Goal: Task Accomplishment & Management: Manage account settings

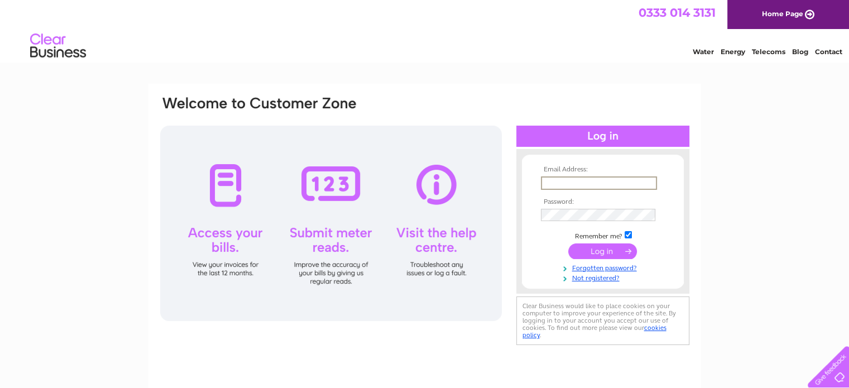
click at [573, 183] on input "text" at bounding box center [599, 182] width 116 height 13
type input "timoverton@live.co.uk"
click at [618, 252] on input "submit" at bounding box center [602, 251] width 69 height 16
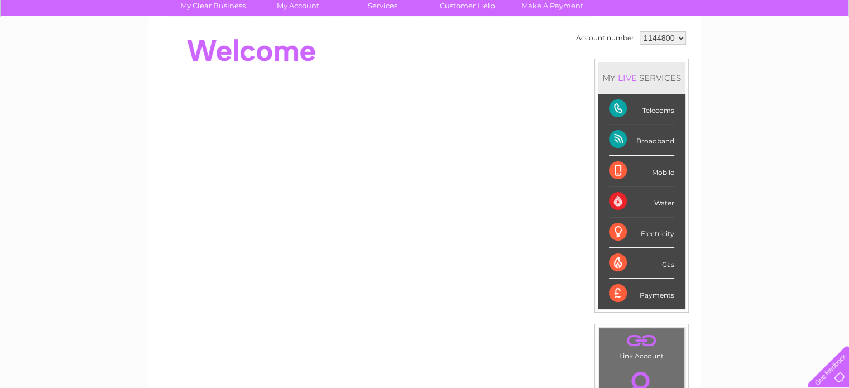
scroll to position [32, 0]
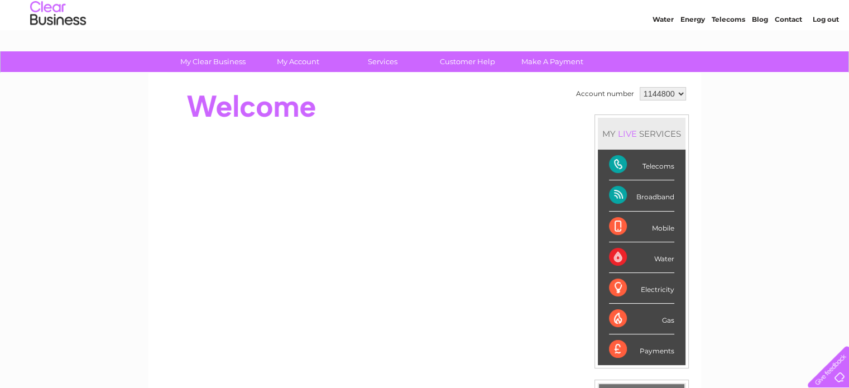
click at [625, 170] on div "Telecoms" at bounding box center [641, 165] width 65 height 31
click at [615, 348] on div "Payments" at bounding box center [641, 349] width 65 height 30
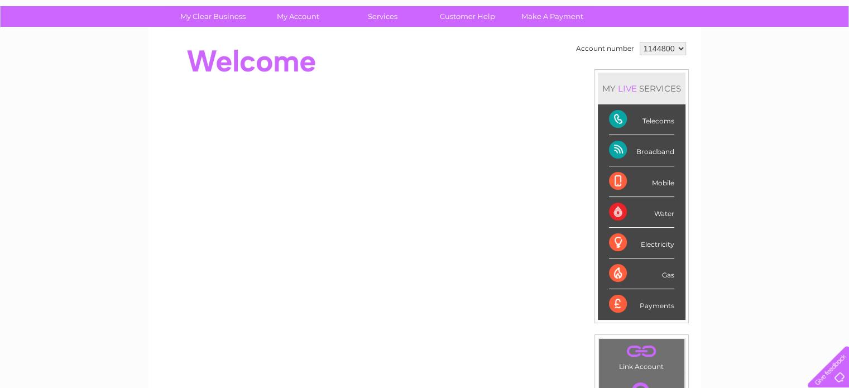
scroll to position [76, 0]
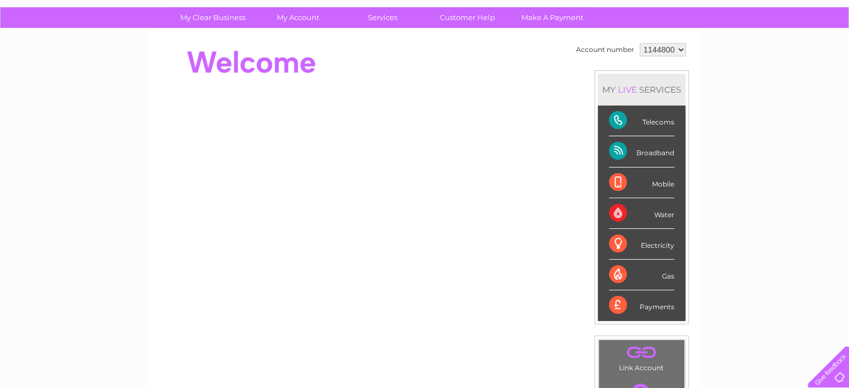
click at [614, 300] on div "Payments" at bounding box center [641, 305] width 65 height 30
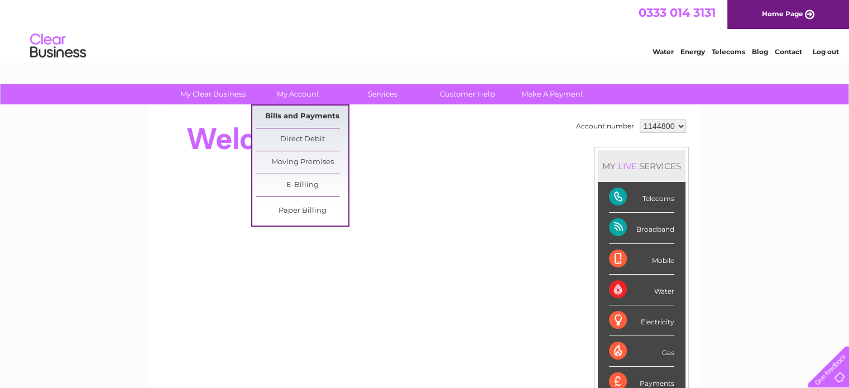
click at [293, 114] on link "Bills and Payments" at bounding box center [302, 117] width 92 height 22
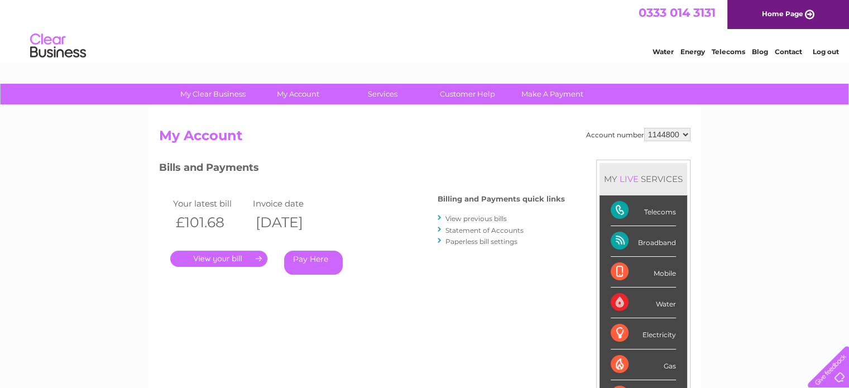
click at [463, 217] on link "View previous bills" at bounding box center [476, 218] width 61 height 8
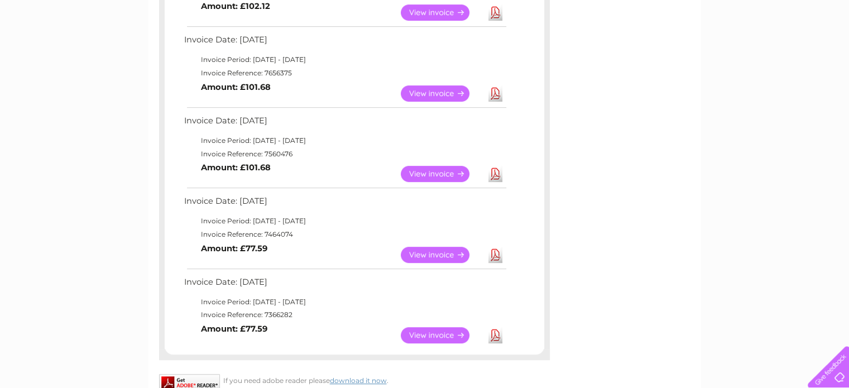
scroll to position [576, 0]
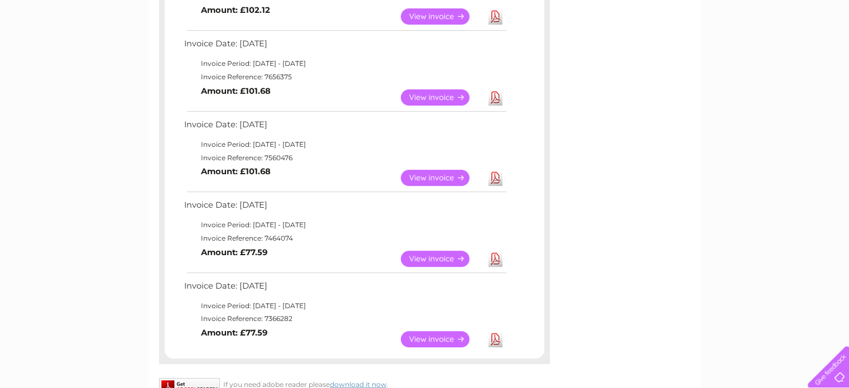
click at [438, 176] on link "View" at bounding box center [442, 178] width 82 height 16
click at [418, 257] on link "View" at bounding box center [442, 259] width 82 height 16
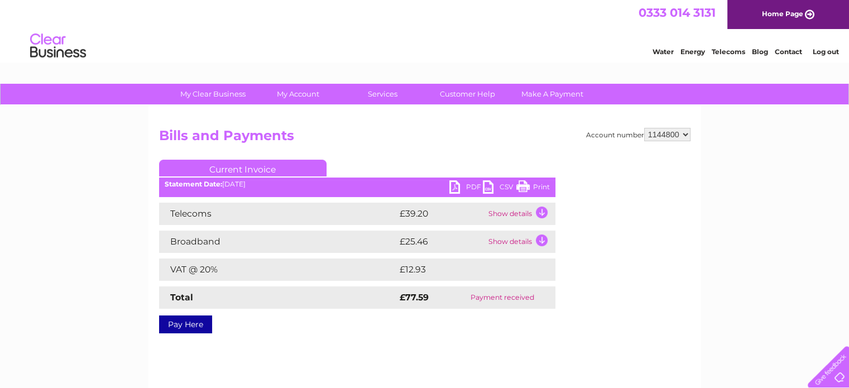
click at [527, 183] on link "Print" at bounding box center [533, 188] width 34 height 16
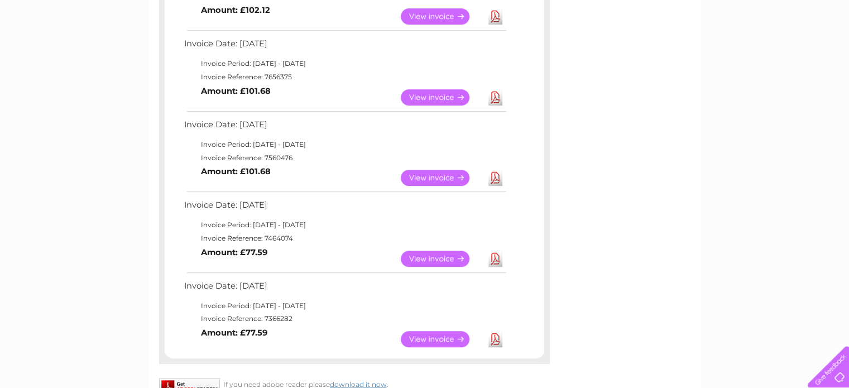
click at [436, 333] on link "View" at bounding box center [442, 339] width 82 height 16
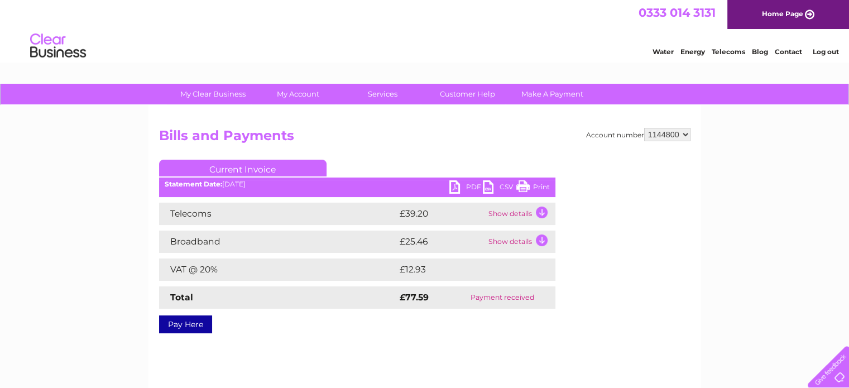
click at [525, 183] on link "Print" at bounding box center [533, 188] width 34 height 16
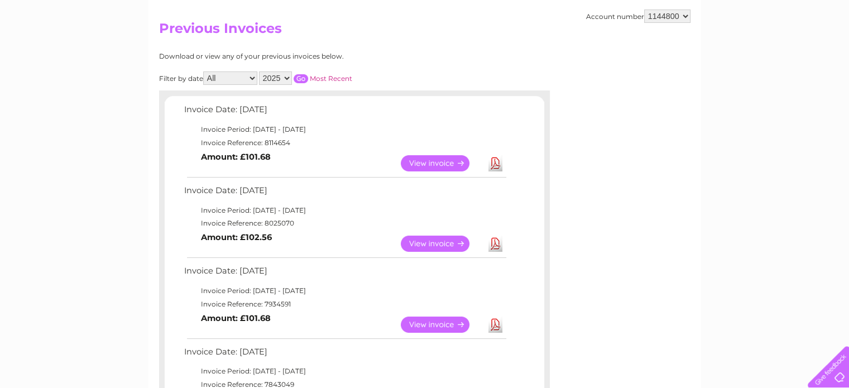
scroll to position [104, 0]
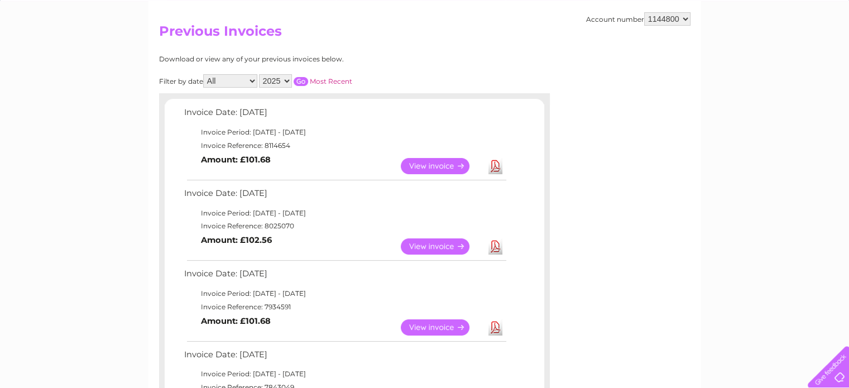
click at [286, 81] on select "2025 2024 2023 2022" at bounding box center [275, 80] width 33 height 13
select select "2024"
click at [260, 74] on select "2025 2024 2023 2022" at bounding box center [275, 80] width 33 height 13
click at [304, 78] on input "button" at bounding box center [301, 81] width 15 height 9
click at [438, 167] on link "View" at bounding box center [442, 166] width 82 height 16
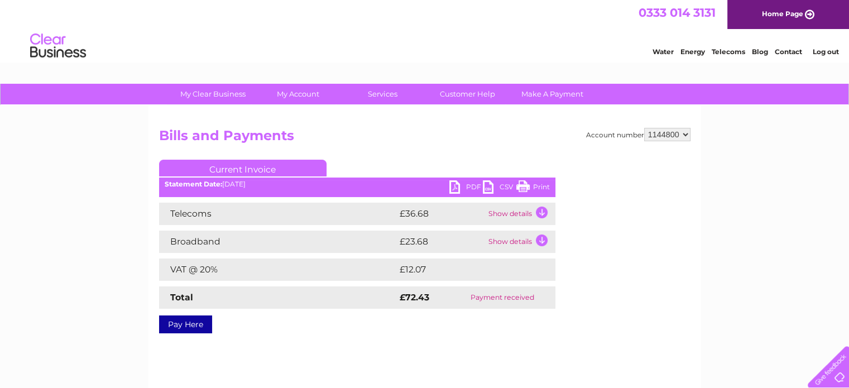
click at [523, 185] on link "Print" at bounding box center [533, 188] width 34 height 16
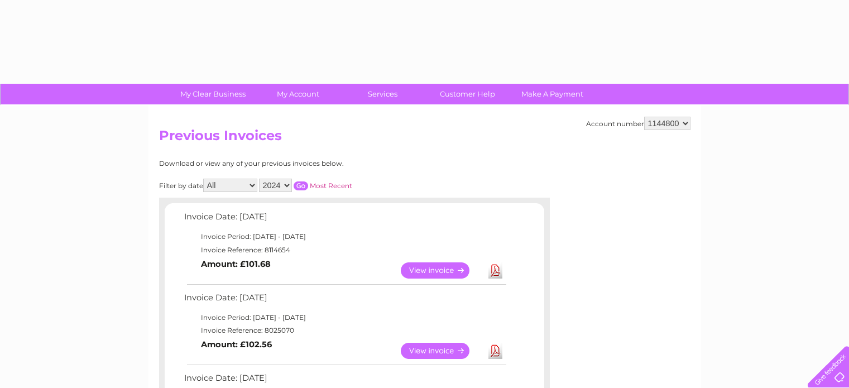
select select "2024"
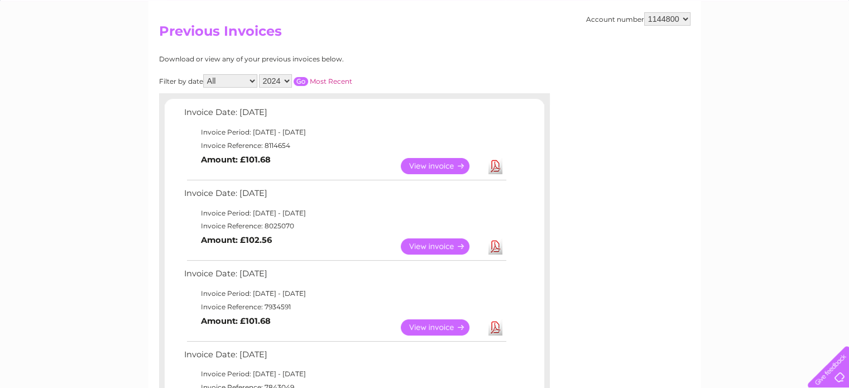
click at [421, 241] on link "View" at bounding box center [442, 246] width 82 height 16
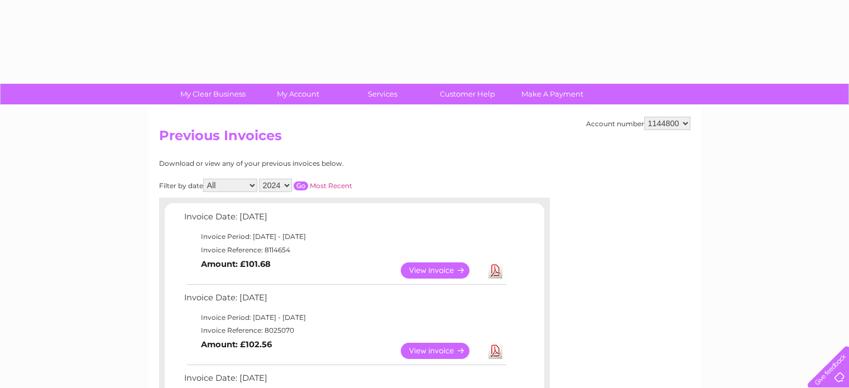
select select "2024"
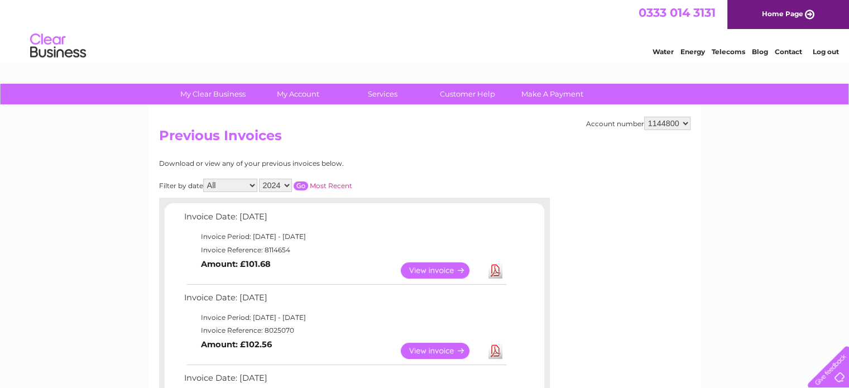
drag, startPoint x: 854, startPoint y: 132, endPoint x: 830, endPoint y: 15, distance: 120.2
click at [301, 181] on input "button" at bounding box center [301, 185] width 15 height 9
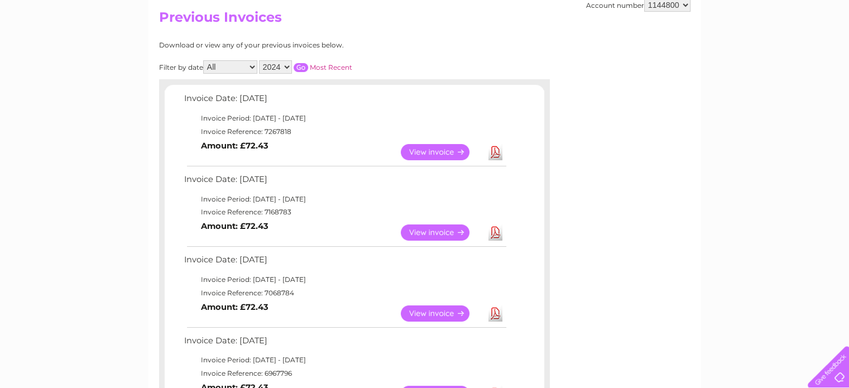
scroll to position [130, 0]
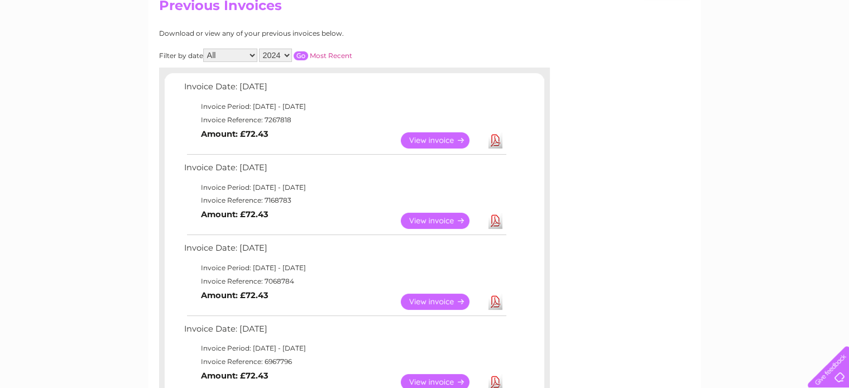
click at [439, 223] on link "View" at bounding box center [442, 221] width 82 height 16
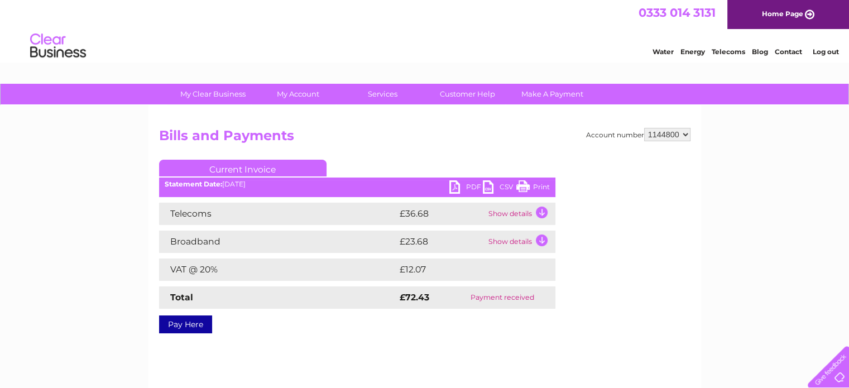
click at [525, 180] on ul "Current Invoice" at bounding box center [357, 170] width 396 height 21
click at [520, 186] on link "Print" at bounding box center [533, 188] width 34 height 16
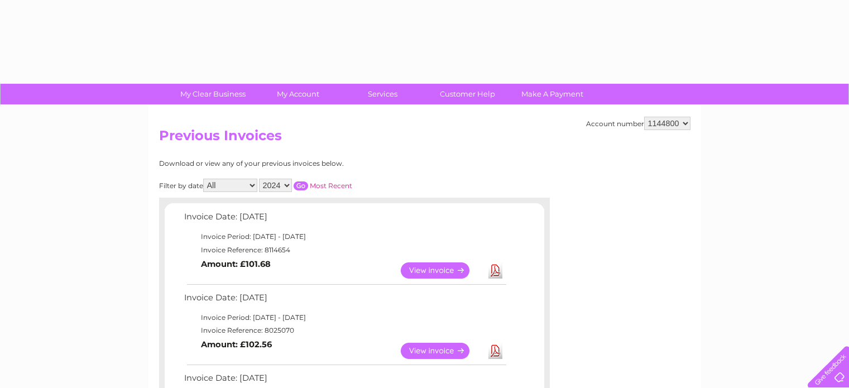
select select "2024"
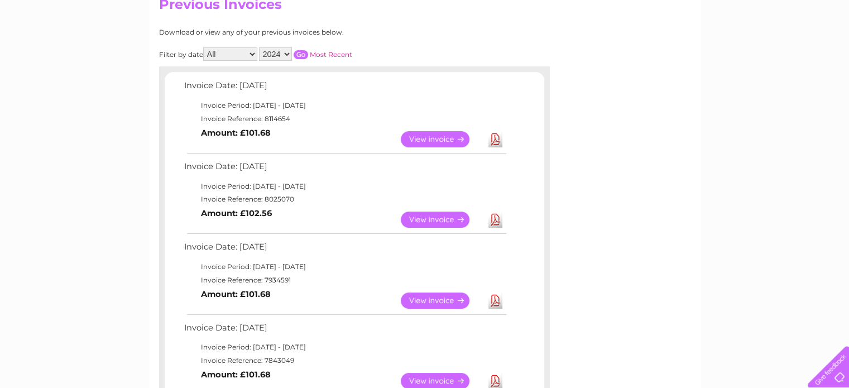
click at [300, 55] on input "button" at bounding box center [301, 54] width 15 height 9
click at [420, 296] on link "View" at bounding box center [442, 301] width 82 height 16
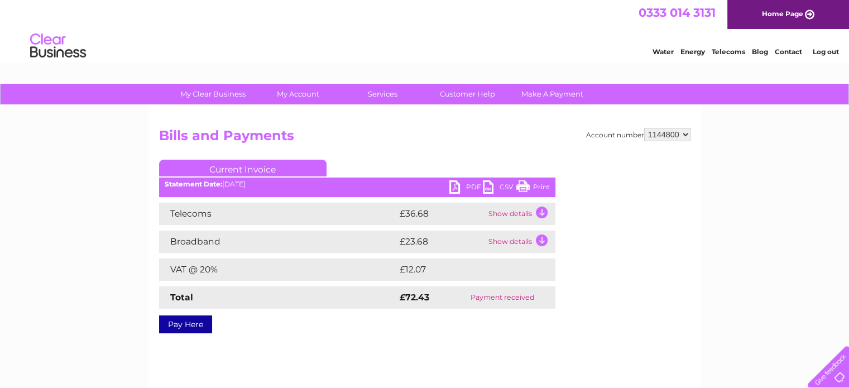
drag, startPoint x: 523, startPoint y: 186, endPoint x: 645, endPoint y: 337, distance: 194.5
click at [527, 187] on link "Print" at bounding box center [533, 188] width 34 height 16
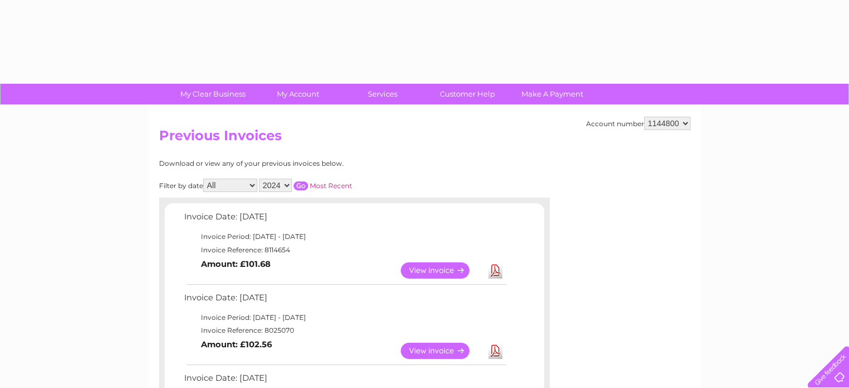
select select "2024"
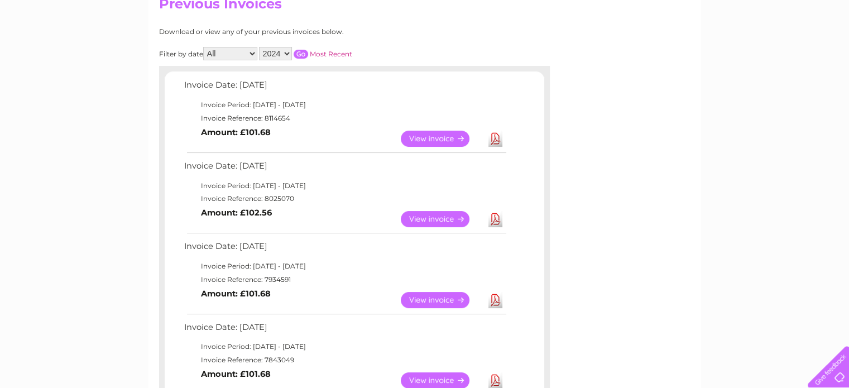
click at [287, 52] on select "2025 2024 2023 2022" at bounding box center [275, 53] width 33 height 13
click at [299, 51] on input "button" at bounding box center [301, 54] width 15 height 9
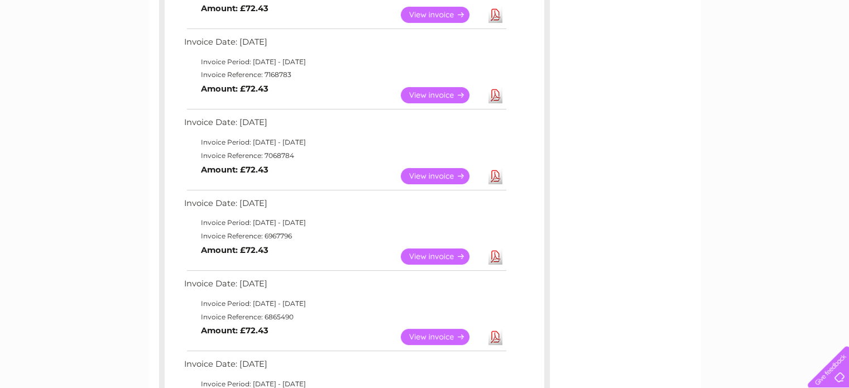
scroll to position [284, 0]
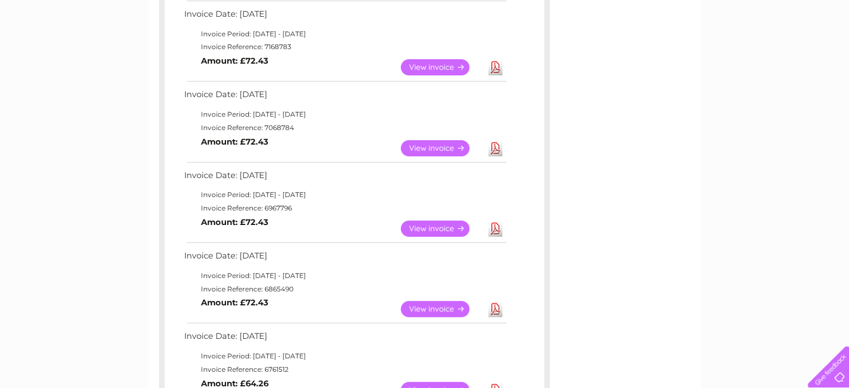
click at [420, 224] on link "View" at bounding box center [442, 229] width 82 height 16
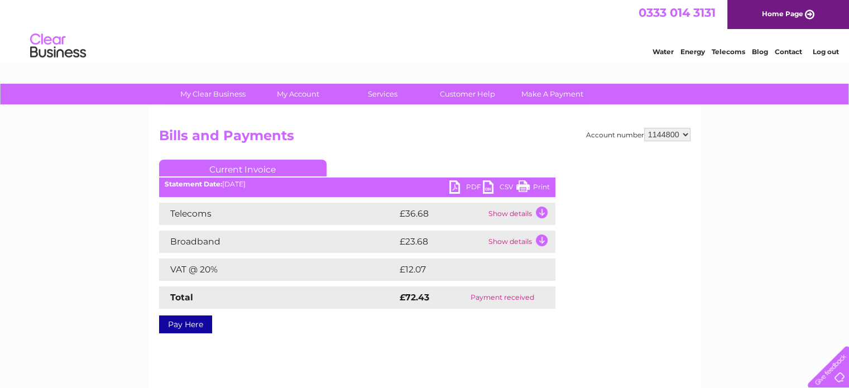
click at [542, 185] on link "Print" at bounding box center [533, 188] width 34 height 16
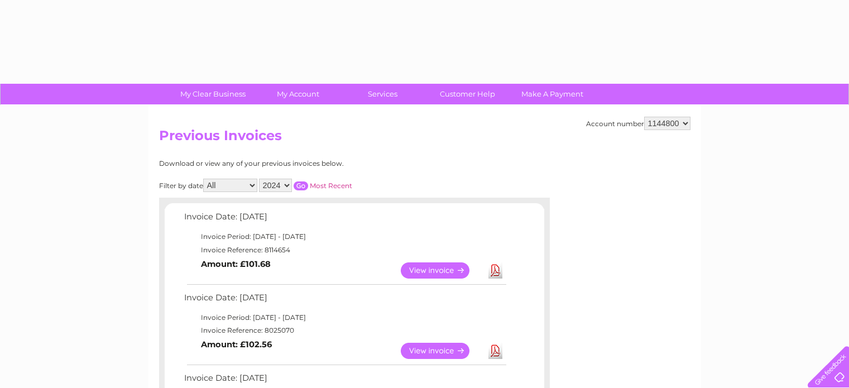
select select "2024"
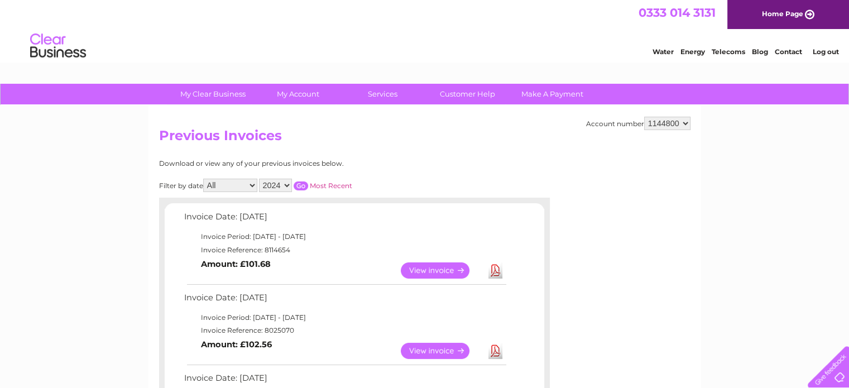
click at [288, 188] on select "2025 2024 2023 2022" at bounding box center [275, 185] width 33 height 13
click at [305, 184] on input "button" at bounding box center [301, 185] width 15 height 9
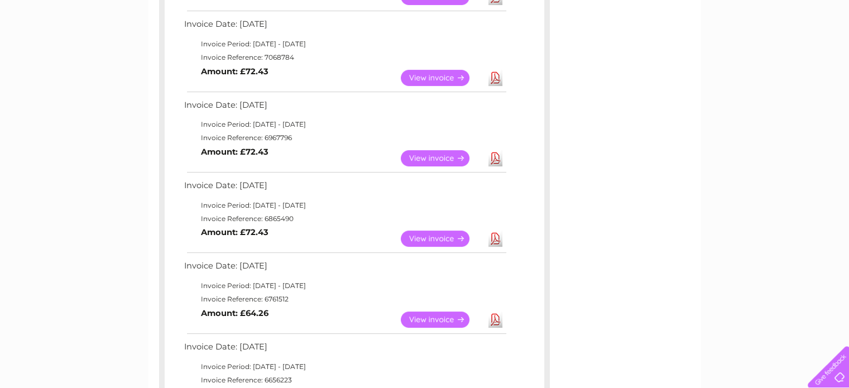
scroll to position [389, 0]
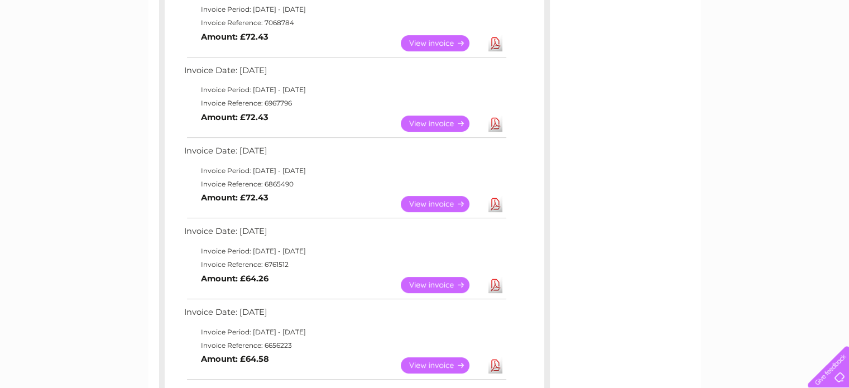
click at [419, 203] on link "View" at bounding box center [442, 204] width 82 height 16
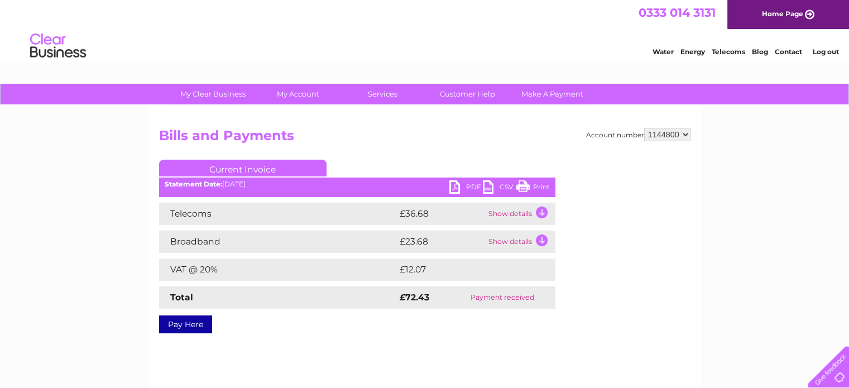
click at [511, 186] on link "CSV" at bounding box center [500, 188] width 34 height 16
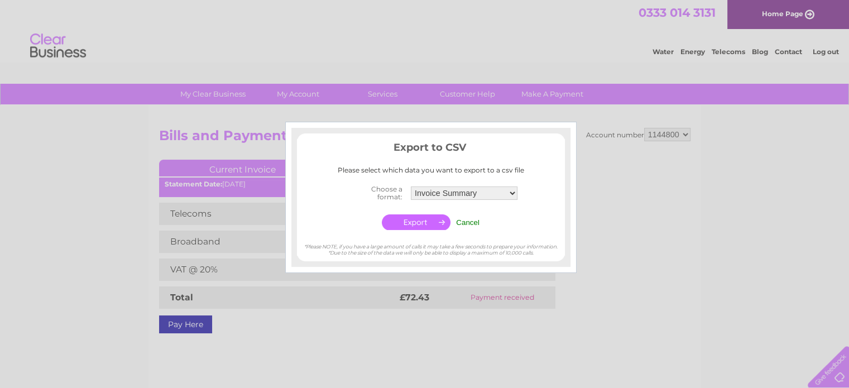
click at [467, 223] on input "Cancel" at bounding box center [467, 222] width 23 height 8
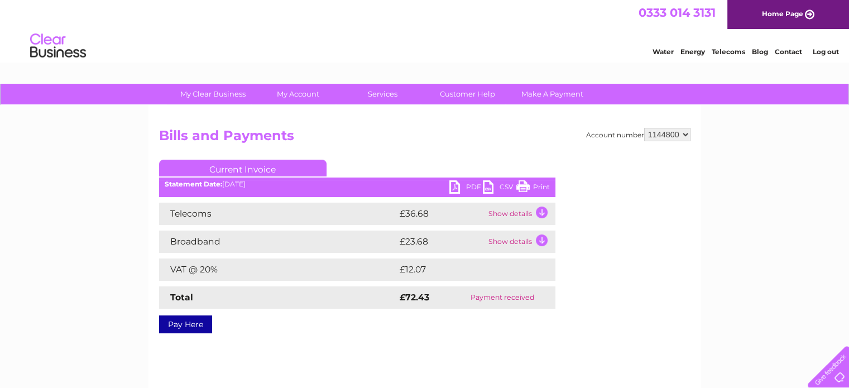
click at [527, 185] on link "Print" at bounding box center [533, 188] width 34 height 16
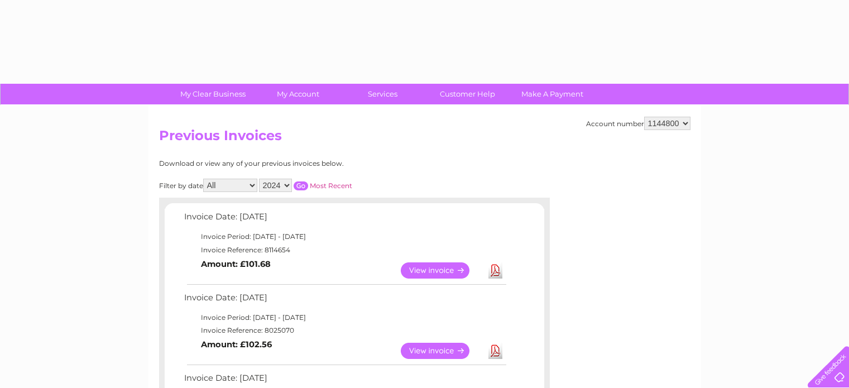
select select "2024"
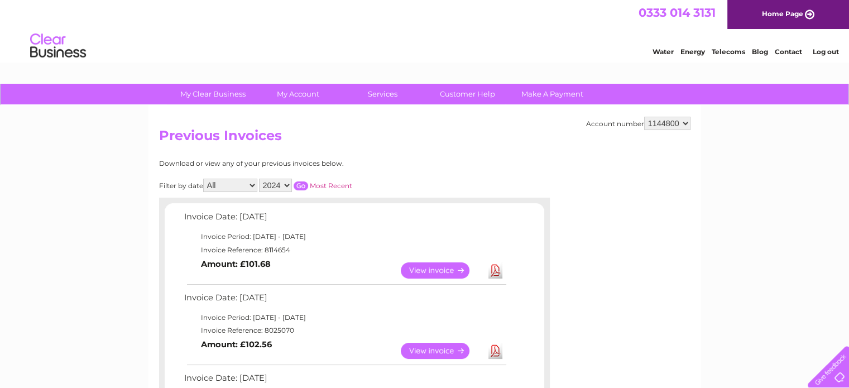
click at [298, 187] on input "button" at bounding box center [301, 185] width 15 height 9
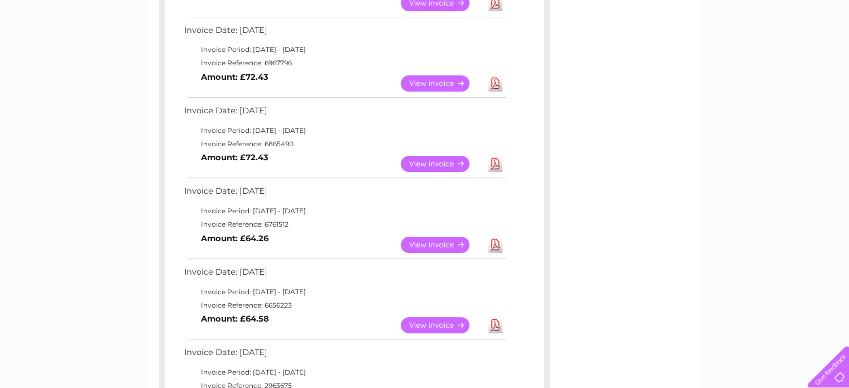
scroll to position [432, 0]
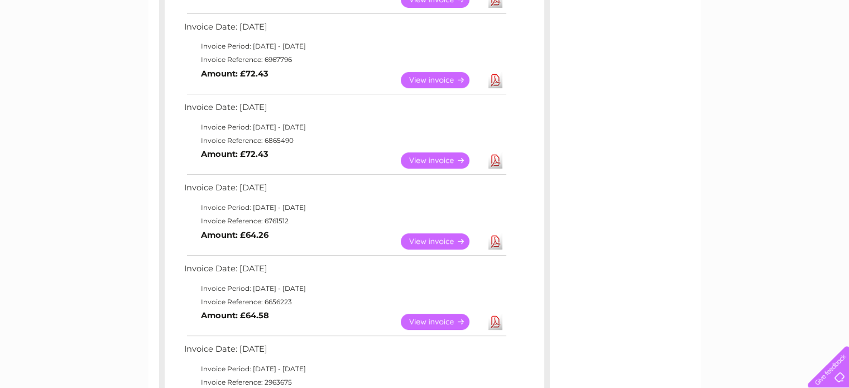
click at [433, 236] on link "View" at bounding box center [442, 241] width 82 height 16
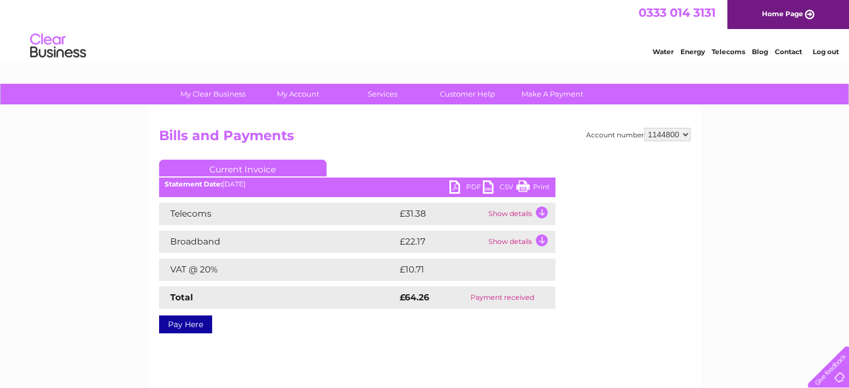
click at [525, 181] on link "Print" at bounding box center [533, 188] width 34 height 16
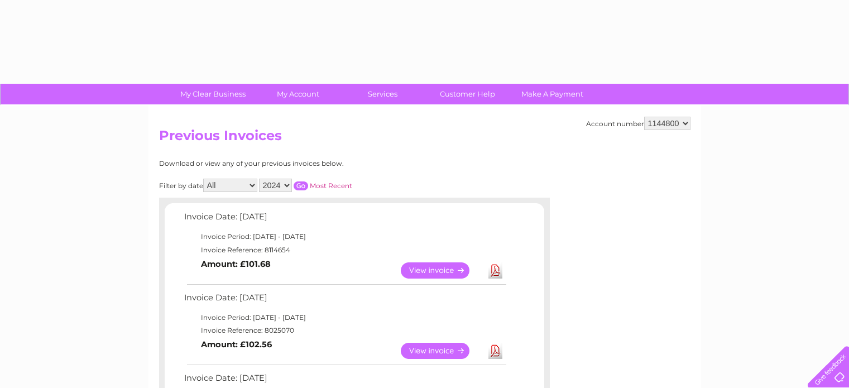
select select "2024"
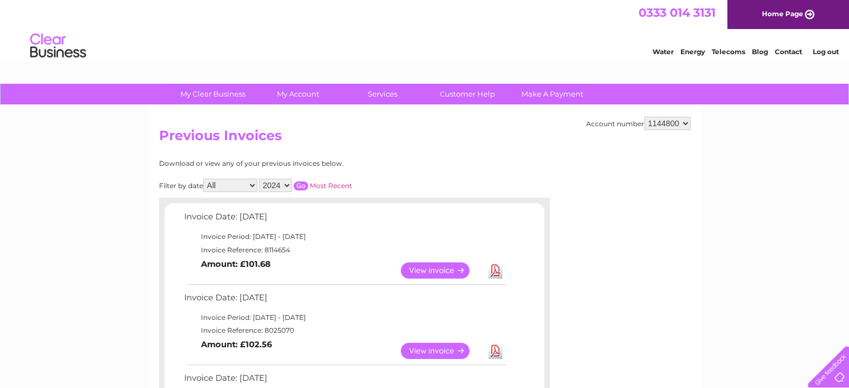
click at [303, 185] on input "button" at bounding box center [301, 185] width 15 height 9
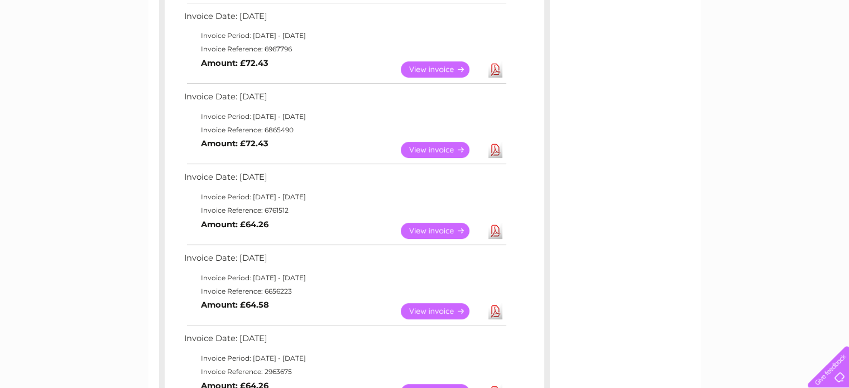
scroll to position [444, 0]
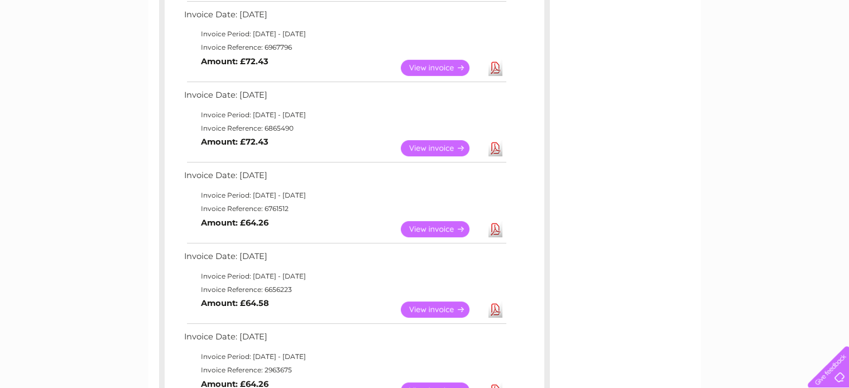
click at [425, 309] on link "View" at bounding box center [442, 310] width 82 height 16
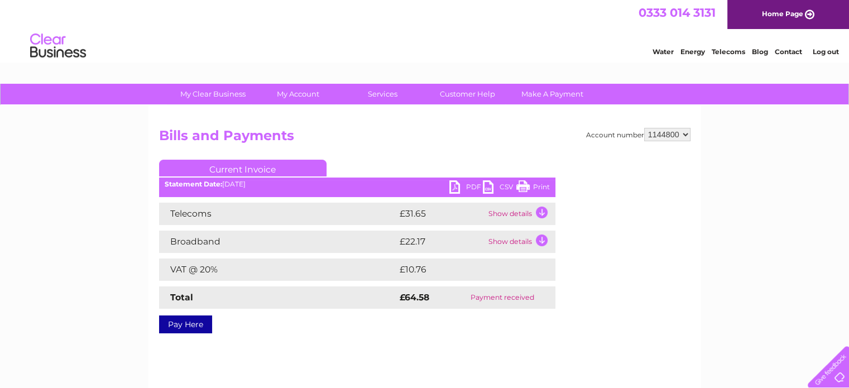
click at [525, 187] on link "Print" at bounding box center [533, 188] width 34 height 16
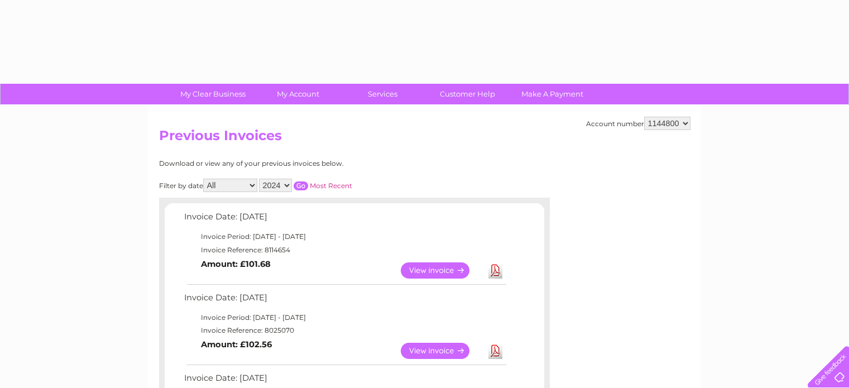
select select "2024"
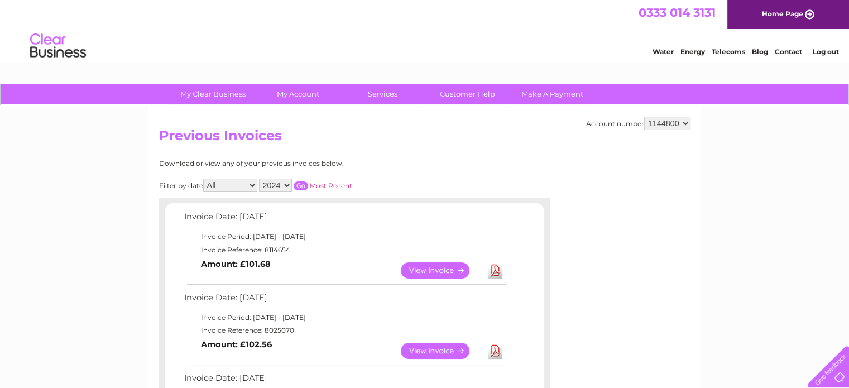
click at [287, 185] on select "2025 2024 2023 2022" at bounding box center [275, 185] width 33 height 13
click at [299, 183] on input "button" at bounding box center [301, 185] width 15 height 9
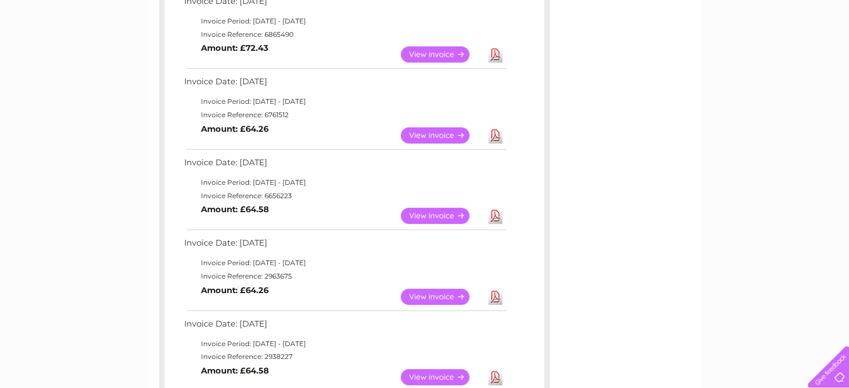
scroll to position [547, 0]
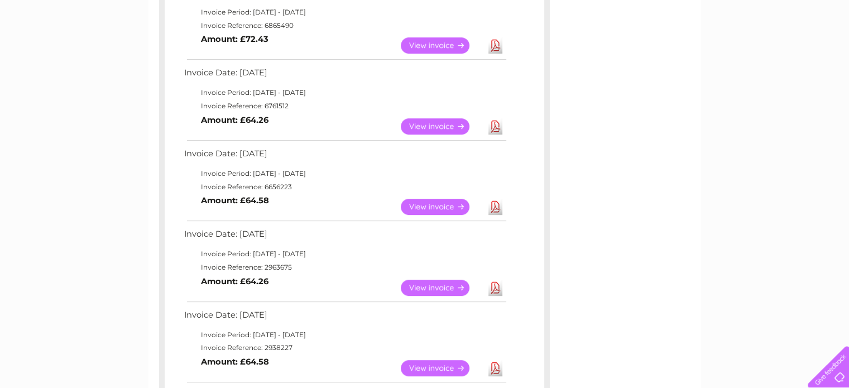
click at [437, 284] on link "View" at bounding box center [442, 288] width 82 height 16
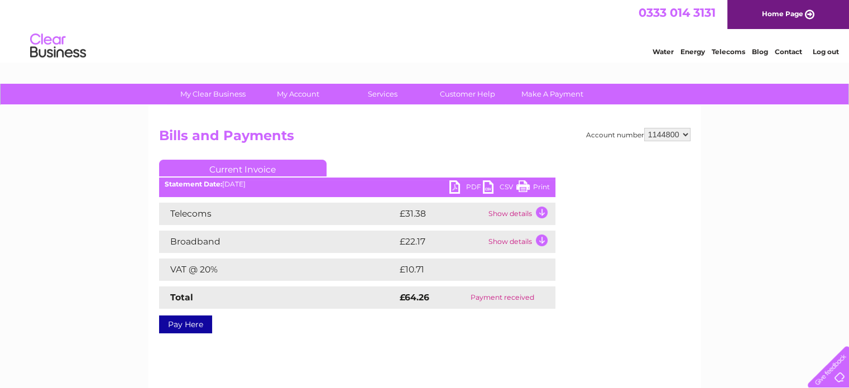
click at [527, 185] on link "Print" at bounding box center [533, 188] width 34 height 16
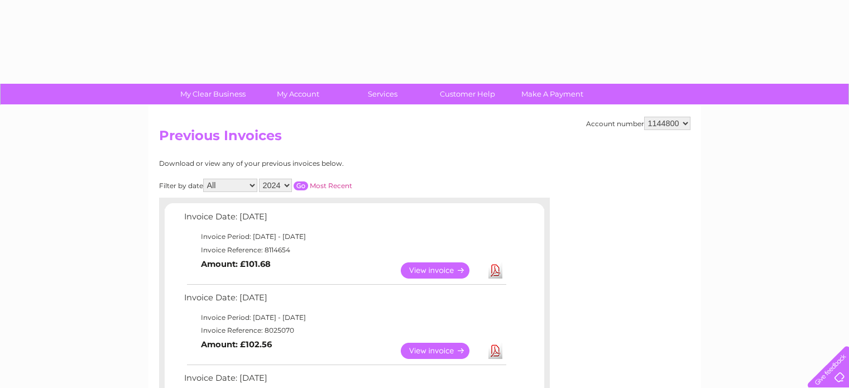
select select "2024"
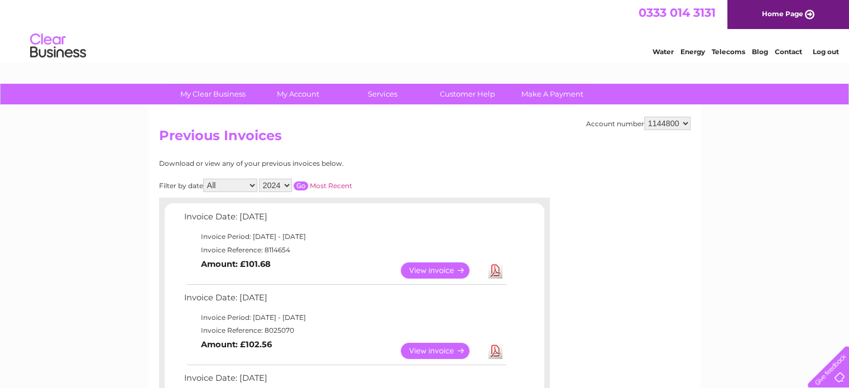
click at [301, 184] on input "button" at bounding box center [301, 185] width 15 height 9
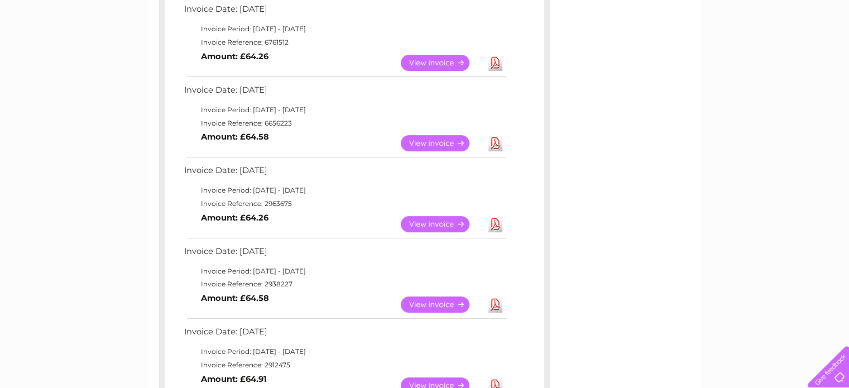
scroll to position [614, 0]
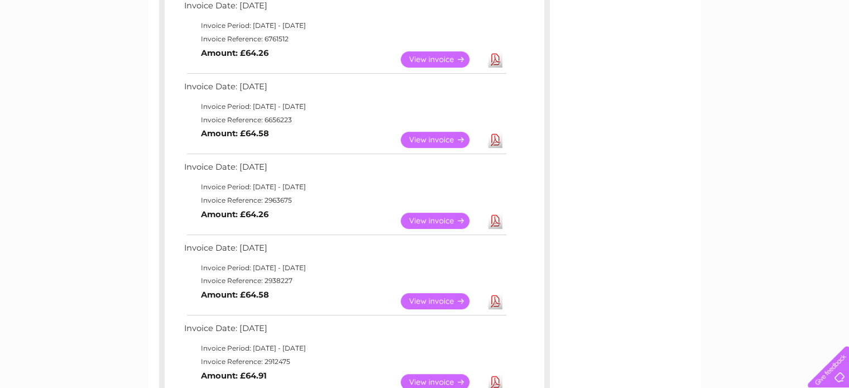
click at [439, 296] on link "View" at bounding box center [442, 301] width 82 height 16
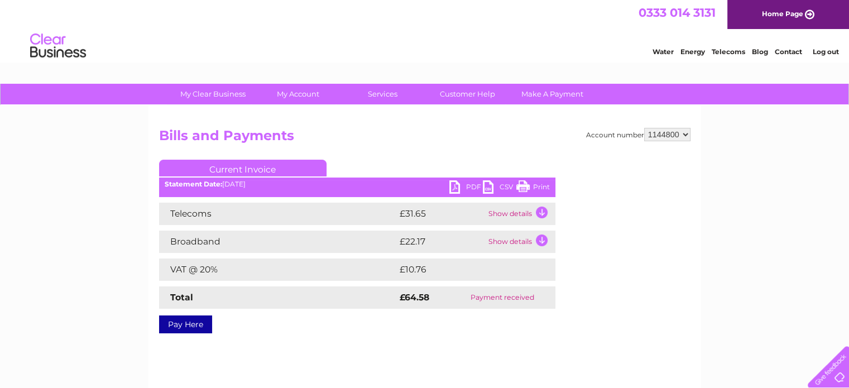
click at [528, 185] on link "Print" at bounding box center [533, 188] width 34 height 16
click at [789, 51] on link "Contact" at bounding box center [788, 51] width 27 height 8
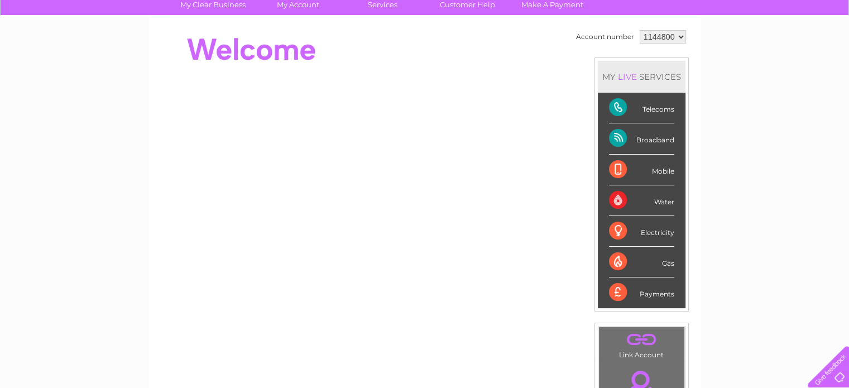
scroll to position [95, 0]
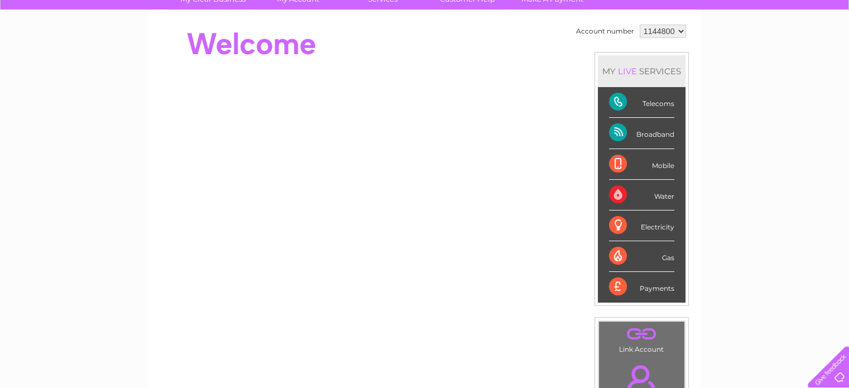
click at [616, 288] on div "Payments" at bounding box center [641, 287] width 65 height 30
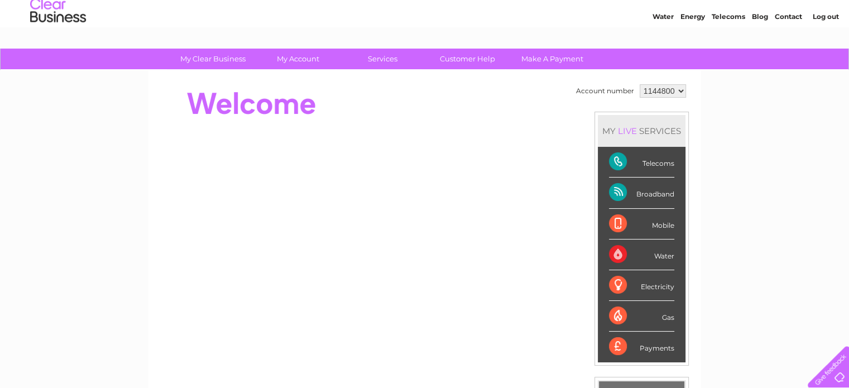
scroll to position [36, 0]
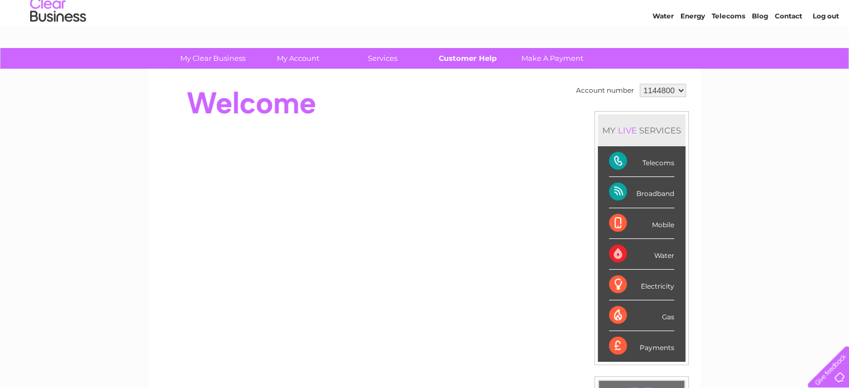
click at [460, 60] on link "Customer Help" at bounding box center [468, 58] width 92 height 21
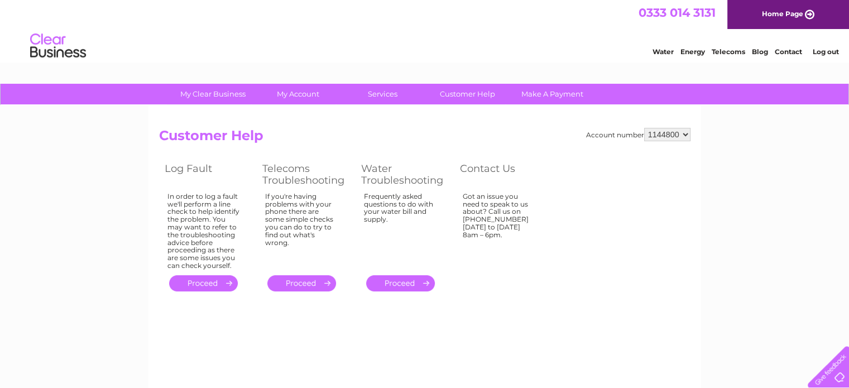
click at [460, 60] on div "Water Energy Telecoms Blog Contact Log out" at bounding box center [424, 47] width 849 height 36
